Goal: Task Accomplishment & Management: Use online tool/utility

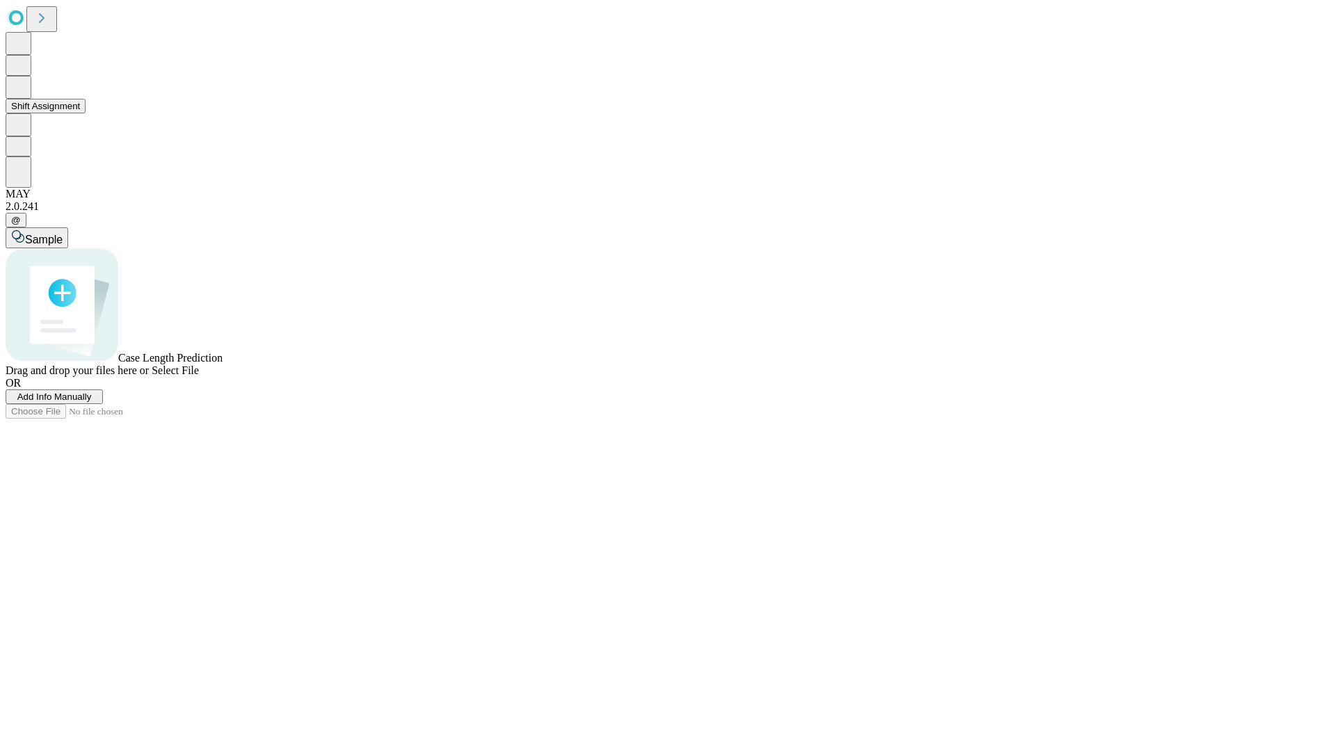
click at [86, 113] on button "Shift Assignment" at bounding box center [46, 106] width 80 height 15
